Goal: Information Seeking & Learning: Learn about a topic

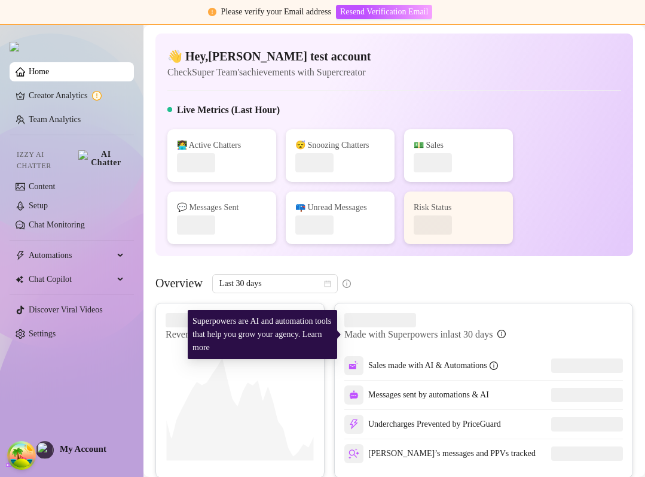
click at [486, 328] on article "Made with Superpowers in last 30 days" at bounding box center [419, 334] width 148 height 14
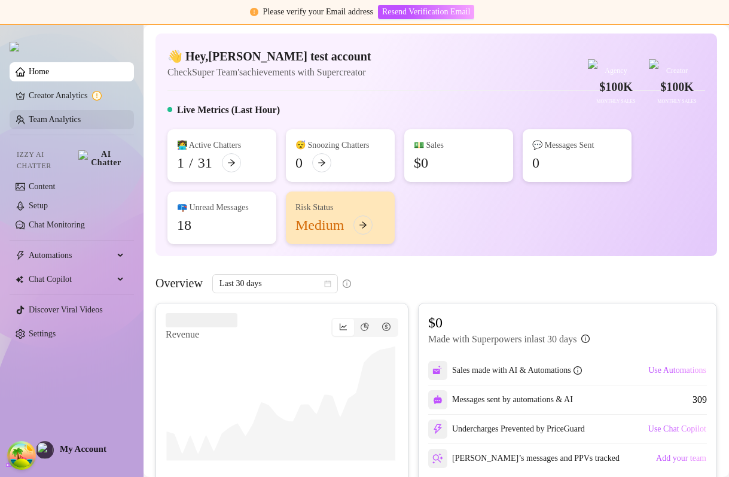
click at [59, 123] on link "Team Analytics" at bounding box center [55, 119] width 52 height 9
